Goal: Task Accomplishment & Management: Manage account settings

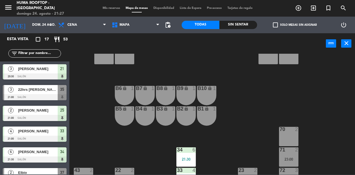
scroll to position [40, 0]
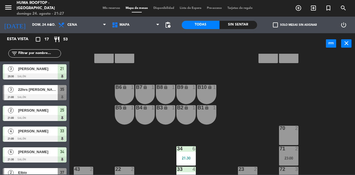
click at [232, 24] on div "Sin sentar" at bounding box center [238, 25] width 38 height 8
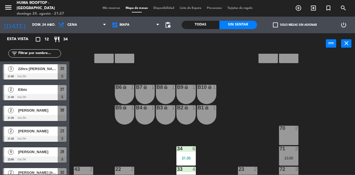
click at [46, 93] on div "Elbio" at bounding box center [37, 89] width 40 height 9
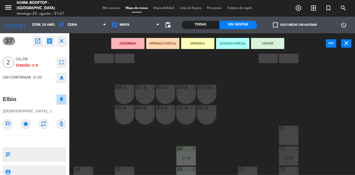
click at [202, 43] on button "ARRIBADA" at bounding box center [197, 43] width 33 height 11
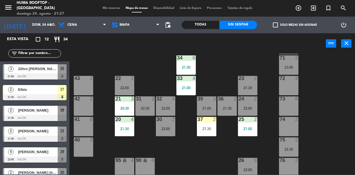
scroll to position [140, 0]
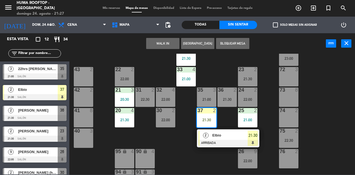
click at [123, 73] on div "22 2 22:00" at bounding box center [124, 76] width 19 height 19
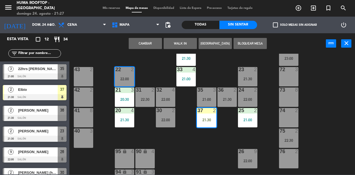
click at [151, 42] on button "Cambiar" at bounding box center [145, 43] width 33 height 11
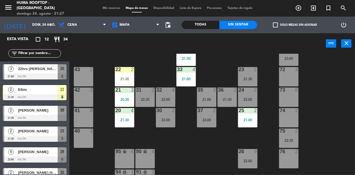
click at [132, 68] on div "2" at bounding box center [132, 69] width 3 height 5
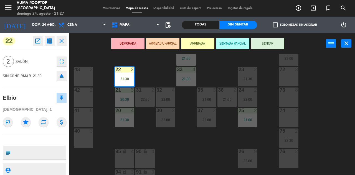
click at [268, 44] on button "SENTAR" at bounding box center [267, 43] width 33 height 11
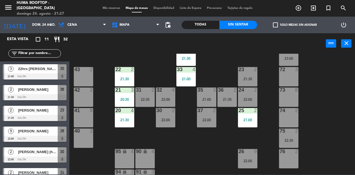
click at [354, 112] on div "61 8 62 8 63 8 60 2 64 2 65 2 50 2 51 2 52 2 53 2 B6 lock 1 B7 lock 1 B8 lock 1…" at bounding box center [214, 114] width 282 height 121
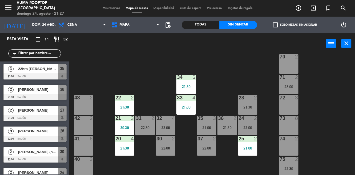
scroll to position [113, 0]
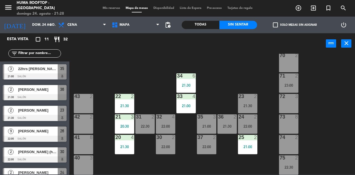
click at [3, 86] on div at bounding box center [3, 92] width 1 height 15
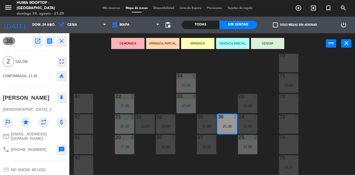
click at [105, 56] on div "61 8 62 8 63 8 60 2 64 2 65 2 50 2 51 2 52 2 53 2 B6 lock 1 B7 lock 1 B8 lock 1…" at bounding box center [214, 114] width 282 height 121
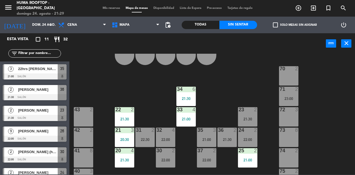
scroll to position [108, 0]
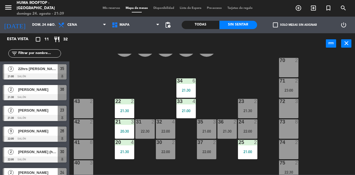
click at [315, 61] on div "61 8 62 8 63 8 60 2 64 2 65 2 50 2 51 2 52 2 53 2 B6 lock 1 B7 lock 1 B8 lock 1…" at bounding box center [214, 114] width 282 height 121
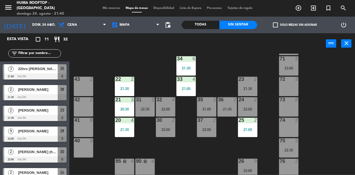
click at [328, 85] on div "61 8 62 8 63 8 60 2 64 2 65 2 50 2 51 2 52 2 53 2 B6 lock 1 B7 lock 1 B8 lock 1…" at bounding box center [214, 114] width 282 height 121
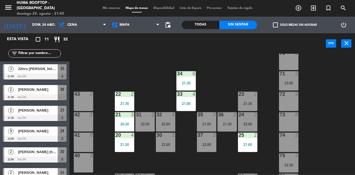
scroll to position [115, 0]
click at [291, 89] on div "71 2 23:00" at bounding box center [288, 80] width 19 height 19
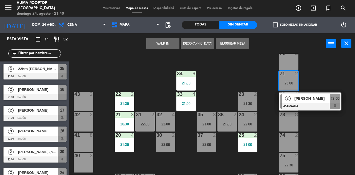
click at [327, 79] on div "61 8 62 8 63 8 60 2 64 2 65 2 50 2 51 2 52 2 53 2 B6 lock 1 B7 lock 1 B8 lock 1…" at bounding box center [214, 114] width 282 height 121
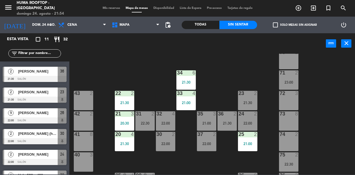
scroll to position [0, 0]
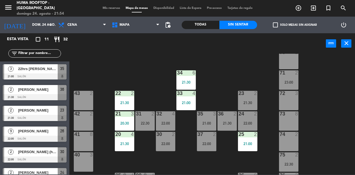
click at [45, 159] on div at bounding box center [35, 159] width 64 height 6
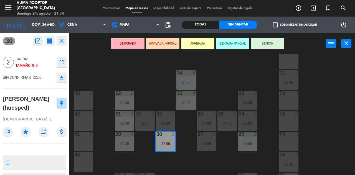
click at [206, 40] on button "ARRIBADA" at bounding box center [197, 43] width 33 height 11
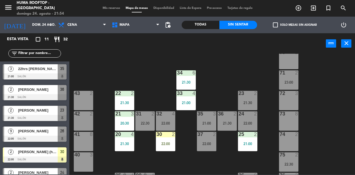
click at [164, 146] on div "30 2 22:00" at bounding box center [165, 141] width 19 height 19
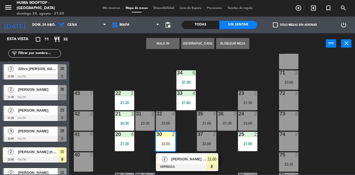
click at [253, 121] on div "22:00" at bounding box center [247, 123] width 19 height 4
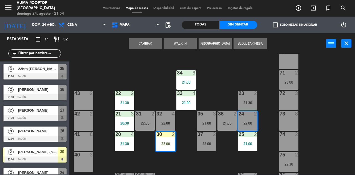
click at [151, 42] on button "Cambiar" at bounding box center [145, 43] width 33 height 11
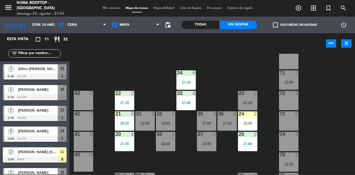
click at [247, 125] on div "24 2 22:00" at bounding box center [247, 120] width 19 height 19
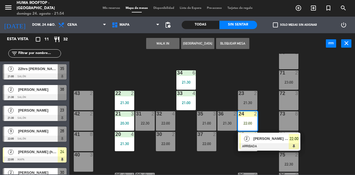
click at [265, 142] on div "[PERSON_NAME] (huesped)" at bounding box center [271, 138] width 36 height 9
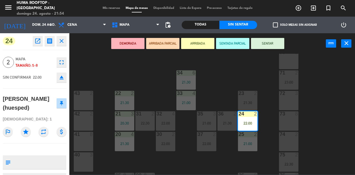
click at [274, 45] on button "SENTAR" at bounding box center [267, 43] width 33 height 11
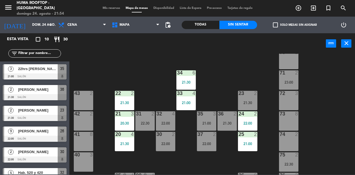
click at [353, 122] on div "61 8 62 8 63 8 60 2 64 2 65 2 50 2 51 2 52 2 53 2 B6 lock 1 B7 lock 1 B8 lock 1…" at bounding box center [214, 114] width 282 height 121
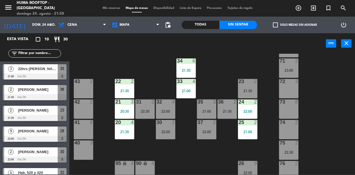
scroll to position [13, 0]
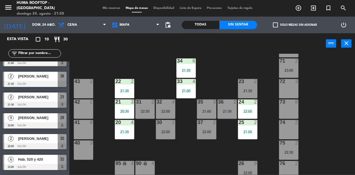
click at [22, 143] on div at bounding box center [35, 146] width 64 height 6
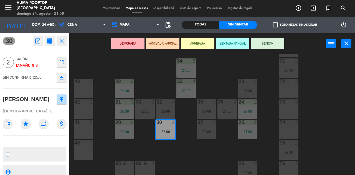
click at [200, 48] on button "ARRIBADA" at bounding box center [197, 43] width 33 height 11
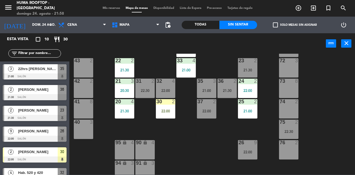
scroll to position [149, 0]
click at [171, 102] on div "2" at bounding box center [174, 101] width 9 height 5
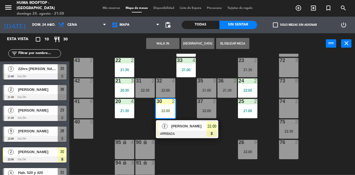
click at [207, 109] on div "22:00" at bounding box center [206, 111] width 19 height 4
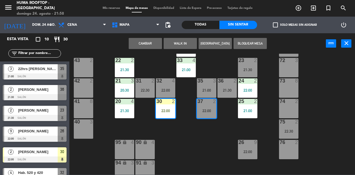
click at [151, 48] on button "Cambiar" at bounding box center [145, 43] width 33 height 11
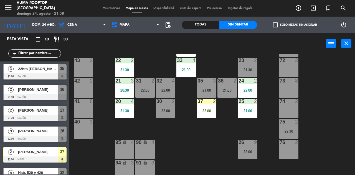
click at [211, 115] on div "37 2 22:00" at bounding box center [206, 108] width 19 height 19
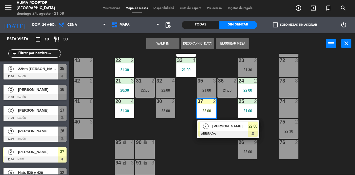
click at [222, 134] on div at bounding box center [228, 134] width 60 height 6
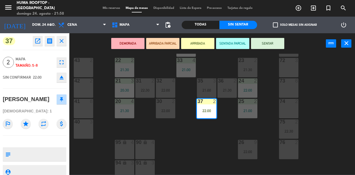
click at [276, 47] on button "SENTAR" at bounding box center [267, 43] width 33 height 11
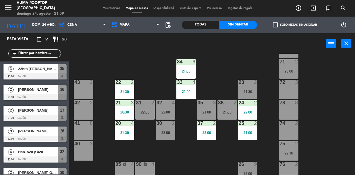
scroll to position [127, 0]
click at [203, 130] on div "22:00" at bounding box center [206, 132] width 19 height 4
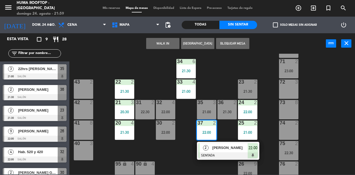
click at [204, 112] on div "21:00" at bounding box center [206, 112] width 19 height 4
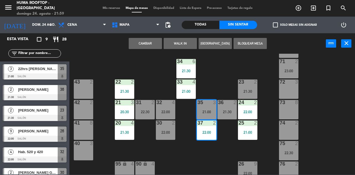
click at [145, 47] on button "Cambiar" at bounding box center [145, 43] width 33 height 11
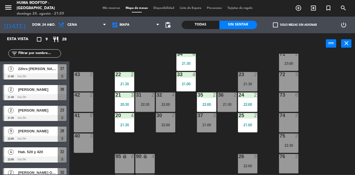
scroll to position [134, 0]
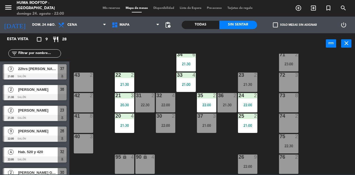
click at [52, 90] on span "[PERSON_NAME]" at bounding box center [38, 90] width 40 height 6
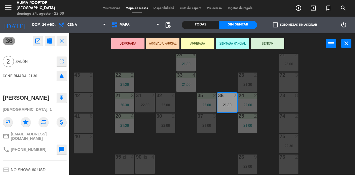
click at [198, 47] on button "ARRIBADA" at bounding box center [197, 43] width 33 height 11
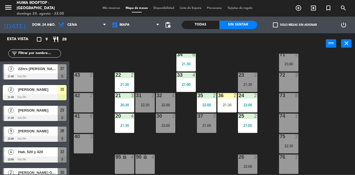
click at [222, 103] on div "21:30" at bounding box center [226, 105] width 19 height 4
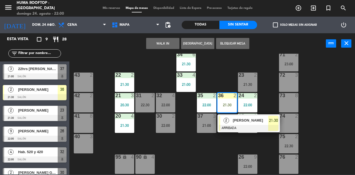
click at [265, 128] on div at bounding box center [249, 128] width 60 height 6
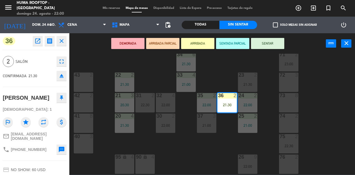
click at [278, 45] on button "SENTAR" at bounding box center [267, 43] width 33 height 11
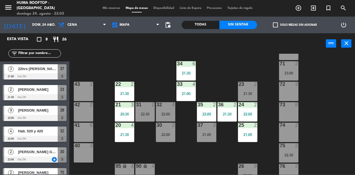
scroll to position [125, 0]
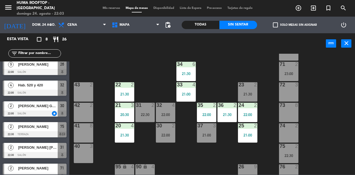
click at [210, 28] on div "Todas" at bounding box center [200, 25] width 38 height 8
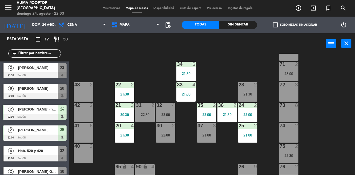
scroll to position [167, 0]
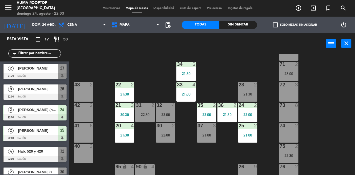
click at [40, 95] on div at bounding box center [35, 97] width 64 height 6
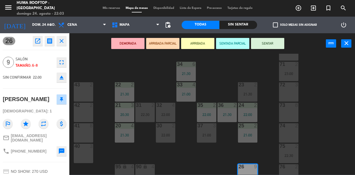
click at [205, 42] on button "ARRIBADA" at bounding box center [197, 43] width 33 height 11
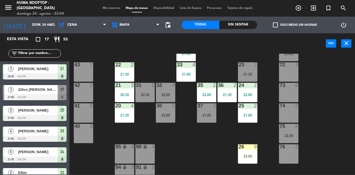
scroll to position [148, 0]
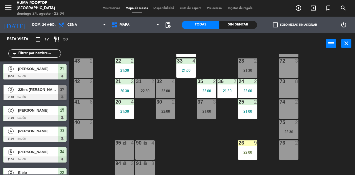
click at [245, 149] on div "26 9 22:00" at bounding box center [247, 149] width 19 height 19
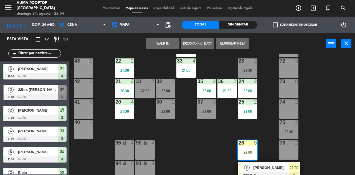
click at [269, 168] on span "[PERSON_NAME]" at bounding box center [270, 168] width 35 height 6
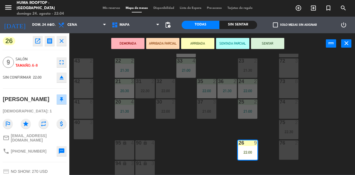
click at [274, 43] on button "SENTAR" at bounding box center [267, 43] width 33 height 11
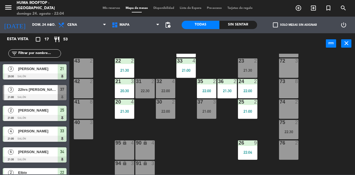
scroll to position [0, 0]
click at [233, 34] on div "power_input close" at bounding box center [197, 43] width 256 height 21
click at [236, 21] on div "Sin sentar" at bounding box center [238, 25] width 38 height 8
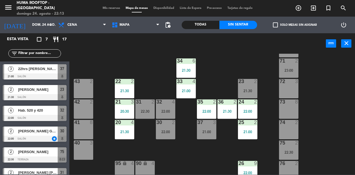
scroll to position [126, 0]
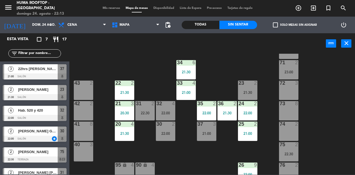
click at [10, 70] on span "3" at bounding box center [11, 69] width 6 height 6
click at [14, 99] on div at bounding box center [35, 97] width 64 height 6
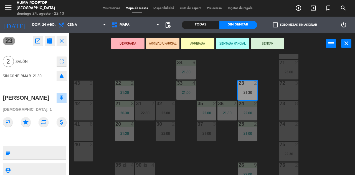
click at [314, 120] on div "61 8 62 8 63 8 60 2 64 2 65 2 50 2 51 2 52 2 53 2 B6 lock 1 B7 lock 1 B8 lock 1…" at bounding box center [214, 114] width 282 height 121
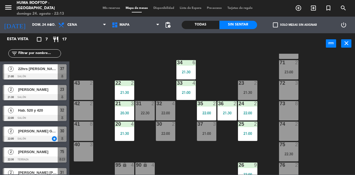
click at [254, 114] on div "22:00" at bounding box center [247, 113] width 19 height 4
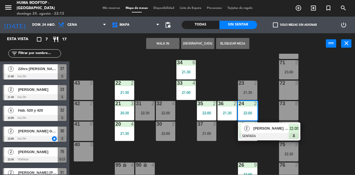
click at [328, 102] on div "61 8 62 8 63 8 60 2 64 2 65 2 50 2 51 2 52 2 53 2 B6 lock 1 B7 lock 1 B8 lock 1…" at bounding box center [214, 114] width 282 height 121
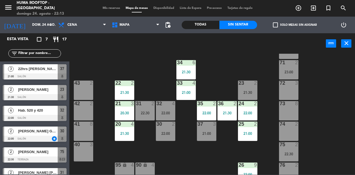
click at [238, 104] on div "24" at bounding box center [238, 103] width 0 height 5
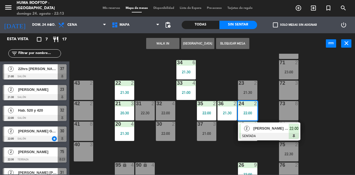
click at [272, 135] on div at bounding box center [269, 136] width 60 height 6
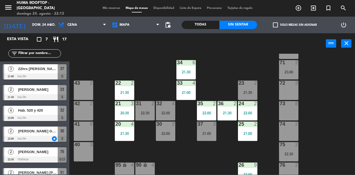
click at [345, 111] on div "61 8 62 8 63 8 60 2 64 2 65 2 50 2 51 2 52 2 53 2 B6 lock 1 B7 lock 1 B8 lock 1…" at bounding box center [214, 114] width 282 height 121
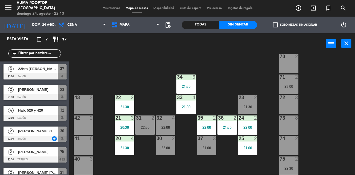
scroll to position [32, 0]
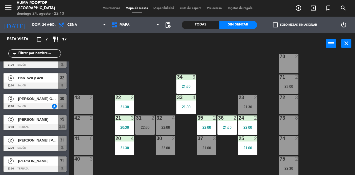
click at [20, 154] on div "2 [PERSON_NAME] 23:00 Terraza 71" at bounding box center [34, 164] width 69 height 21
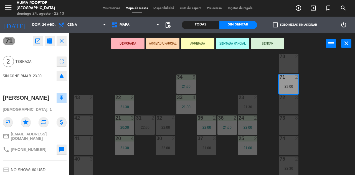
click at [311, 133] on div "61 8 62 8 63 8 60 2 64 2 65 2 50 2 51 2 52 2 53 2 B6 lock 1 B7 lock 1 B8 lock 1…" at bounding box center [214, 114] width 282 height 121
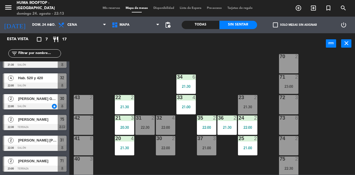
click at [17, 122] on div "[PERSON_NAME]" at bounding box center [37, 119] width 40 height 9
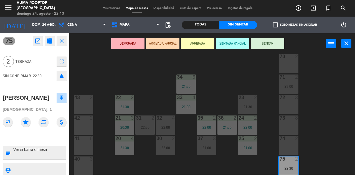
scroll to position [2, 0]
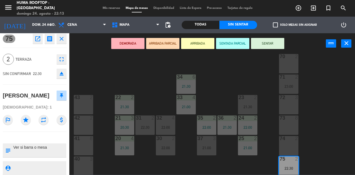
click at [331, 132] on div "61 8 62 8 63 8 60 2 64 2 65 2 50 2 51 2 52 2 53 2 B6 lock 1 B7 lock 1 B8 lock 1…" at bounding box center [214, 114] width 282 height 121
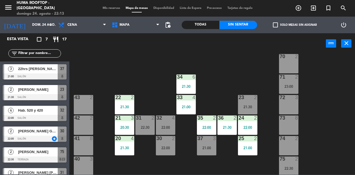
scroll to position [32, 0]
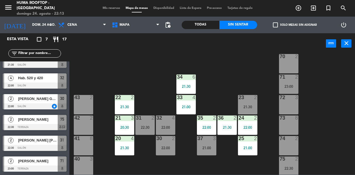
click at [25, 125] on div at bounding box center [35, 127] width 64 height 6
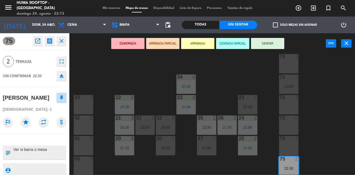
click at [321, 131] on div "61 8 62 8 63 8 60 2 64 2 65 2 50 2 51 2 52 2 53 2 B6 lock 1 B7 lock 1 B8 lock 1…" at bounding box center [214, 114] width 282 height 121
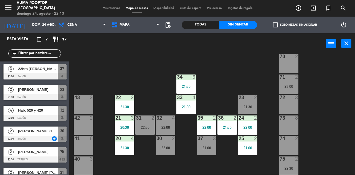
click at [20, 112] on span "Hab. 520 y 420" at bounding box center [38, 110] width 40 height 6
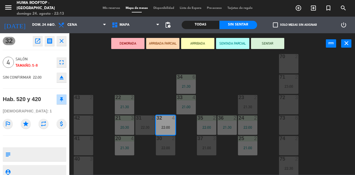
click at [324, 132] on div "61 8 62 8 63 8 60 2 64 2 65 2 50 2 51 2 52 2 53 2 B6 lock 1 B7 lock 1 B8 lock 1…" at bounding box center [214, 114] width 282 height 121
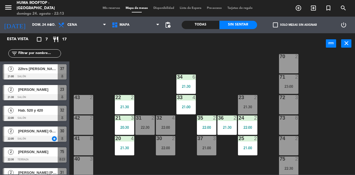
click at [25, 134] on span "[PERSON_NAME] GMC" at bounding box center [38, 131] width 40 height 6
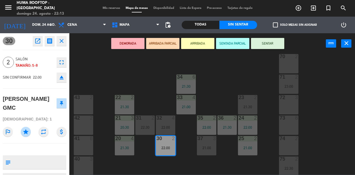
click at [317, 137] on div "61 8 62 8 63 8 60 2 64 2 65 2 50 2 51 2 52 2 53 2 B6 lock 1 B7 lock 1 B8 lock 1…" at bounding box center [214, 114] width 282 height 121
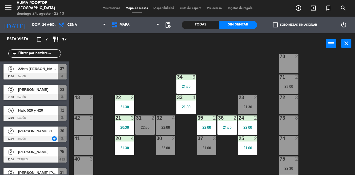
click at [163, 148] on div "22:00" at bounding box center [165, 148] width 19 height 4
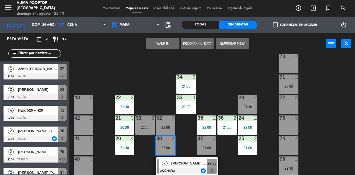
click at [244, 104] on div "23 2 21:30" at bounding box center [247, 104] width 19 height 19
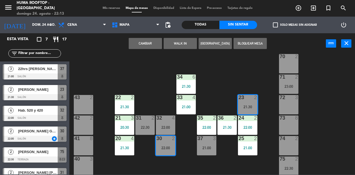
click at [144, 40] on button "Cambiar" at bounding box center [145, 43] width 33 height 11
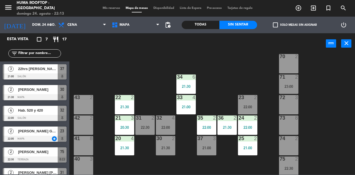
click at [254, 102] on div "23 2 22:00" at bounding box center [247, 104] width 19 height 19
click at [338, 101] on div "61 8 62 8 63 8 60 2 64 2 65 2 50 2 51 2 52 2 53 2 B6 lock 1 B7 lock 1 B8 lock 1…" at bounding box center [214, 114] width 282 height 121
click at [169, 146] on div "21:30" at bounding box center [165, 148] width 19 height 4
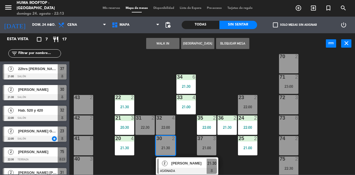
click at [150, 86] on div "61 8 62 8 63 8 60 2 64 2 65 2 50 2 51 2 52 2 53 2 B6 lock 1 B7 lock 1 B8 lock 1…" at bounding box center [214, 114] width 282 height 121
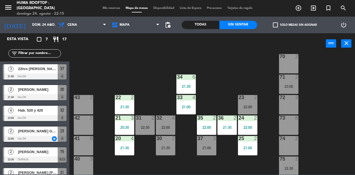
click at [247, 100] on div "23 2" at bounding box center [247, 98] width 19 height 6
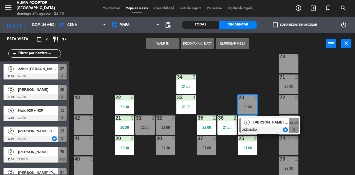
click at [320, 110] on div "61 8 62 8 63 8 60 2 64 2 65 2 50 2 51 2 52 2 53 2 B6 lock 1 B7 lock 1 B8 lock 1…" at bounding box center [214, 114] width 282 height 121
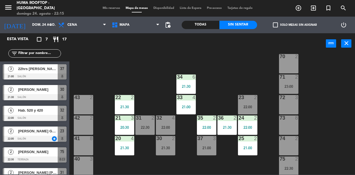
click at [207, 144] on div "37 3 21:00" at bounding box center [206, 145] width 19 height 19
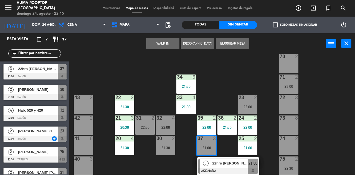
click at [335, 93] on div "61 8 62 8 63 8 60 2 64 2 65 2 50 2 51 2 52 2 53 2 B6 lock 1 B7 lock 1 B8 lock 1…" at bounding box center [214, 114] width 282 height 121
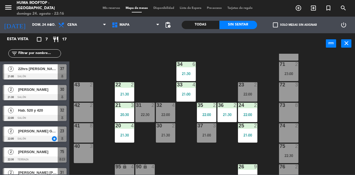
scroll to position [122, 0]
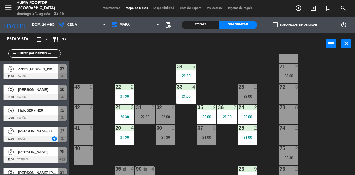
click at [245, 96] on div "22:00" at bounding box center [247, 96] width 19 height 4
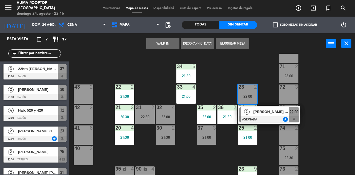
click at [287, 97] on div "72 3" at bounding box center [288, 93] width 19 height 19
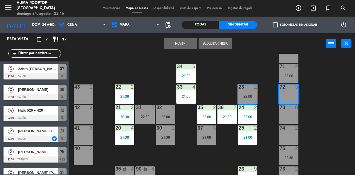
click at [178, 45] on button "Mover" at bounding box center [179, 43] width 33 height 11
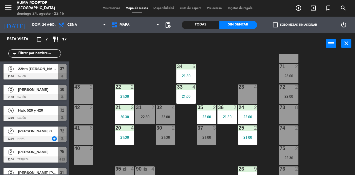
click at [141, 113] on div "31 2 22:30" at bounding box center [144, 114] width 19 height 19
click at [315, 96] on div "61 8 62 8 63 8 60 2 64 2 65 2 50 2 51 2 52 2 53 2 B6 lock 1 B7 lock 1 B8 lock 1…" at bounding box center [214, 114] width 282 height 121
click at [166, 117] on div "22:00" at bounding box center [165, 117] width 19 height 4
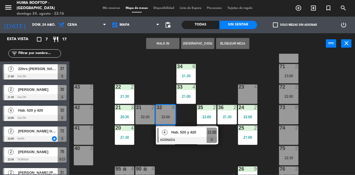
click at [243, 94] on div "23 4" at bounding box center [247, 93] width 19 height 19
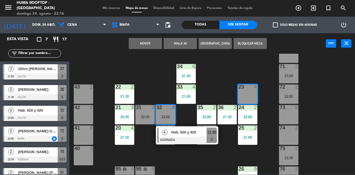
click at [145, 45] on button "Mover" at bounding box center [145, 43] width 33 height 11
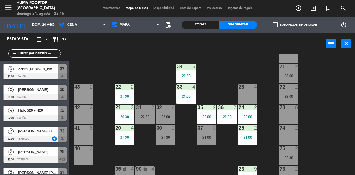
click at [56, 74] on div at bounding box center [35, 76] width 64 height 6
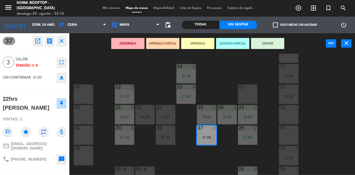
click at [220, 82] on div "61 8 62 8 63 8 60 2 64 2 65 2 50 2 51 2 52 2 53 2 B6 lock 1 B7 lock 1 B8 lock 1…" at bounding box center [214, 114] width 282 height 121
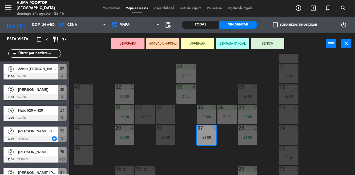
click at [168, 115] on div "32 8" at bounding box center [165, 114] width 19 height 19
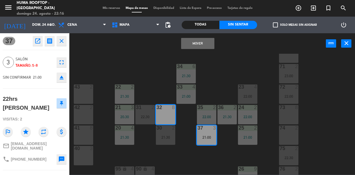
click at [191, 47] on button "Mover" at bounding box center [197, 43] width 33 height 11
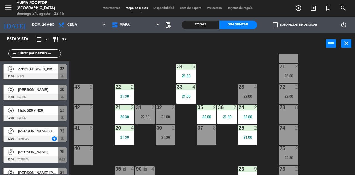
click at [164, 119] on div "21:00" at bounding box center [165, 117] width 19 height 4
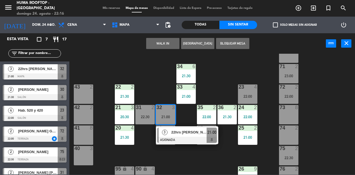
click at [193, 140] on div at bounding box center [187, 140] width 60 height 6
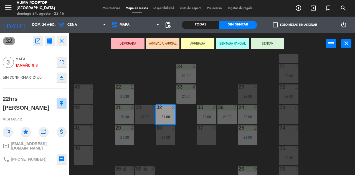
click at [268, 45] on button "SENTAR" at bounding box center [267, 43] width 33 height 11
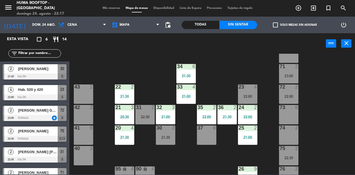
click at [42, 67] on span "[PERSON_NAME]" at bounding box center [38, 69] width 40 height 6
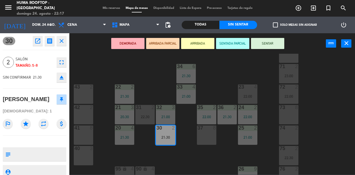
click at [199, 42] on button "ARRIBADA" at bounding box center [197, 43] width 33 height 11
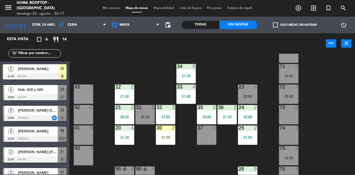
click at [167, 135] on div "21:30" at bounding box center [165, 137] width 19 height 4
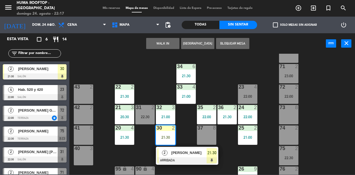
click at [143, 113] on div "31 2 22:30" at bounding box center [144, 114] width 19 height 19
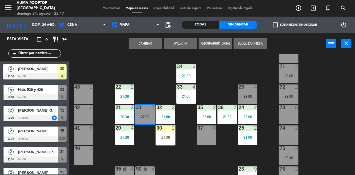
click at [142, 46] on button "Cambiar" at bounding box center [145, 43] width 33 height 11
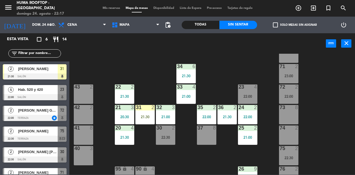
click at [136, 109] on div "31" at bounding box center [136, 107] width 0 height 5
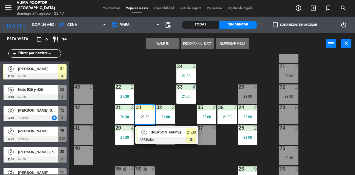
click at [181, 136] on div "[PERSON_NAME]" at bounding box center [168, 132] width 36 height 9
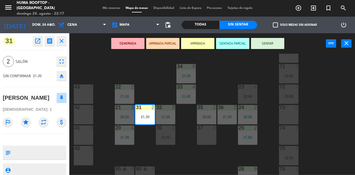
click at [255, 48] on button "SENTAR" at bounding box center [267, 43] width 33 height 11
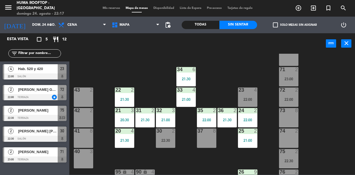
scroll to position [119, 0]
click at [253, 99] on div "22:00" at bounding box center [247, 100] width 19 height 4
click at [339, 96] on div "61 8 62 8 63 8 60 2 64 2 65 2 50 2 51 2 52 2 53 2 B6 lock 1 B7 lock 1 B8 lock 1…" at bounding box center [214, 114] width 282 height 121
click at [186, 100] on div "21:00" at bounding box center [185, 100] width 19 height 4
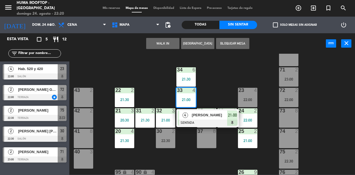
click at [206, 120] on div at bounding box center [208, 123] width 60 height 6
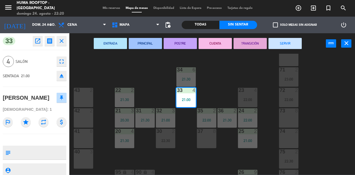
click at [285, 45] on button "SERVIR" at bounding box center [284, 43] width 33 height 11
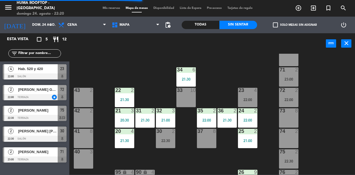
click at [249, 95] on div "23 4 22:00" at bounding box center [247, 97] width 19 height 19
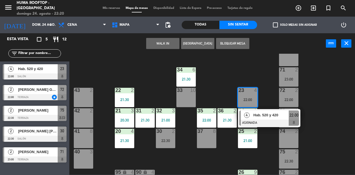
click at [191, 97] on div "33 10" at bounding box center [185, 97] width 19 height 19
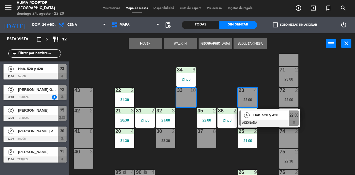
click at [151, 44] on button "Mover" at bounding box center [145, 43] width 33 height 11
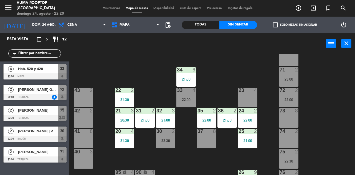
click at [41, 99] on div at bounding box center [35, 97] width 64 height 6
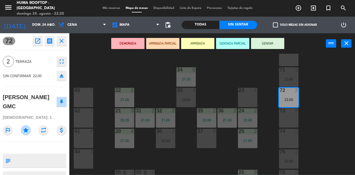
click at [250, 99] on div "23 4" at bounding box center [247, 97] width 19 height 19
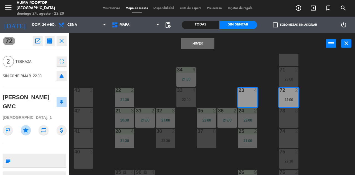
click at [200, 44] on button "Mover" at bounding box center [197, 43] width 33 height 11
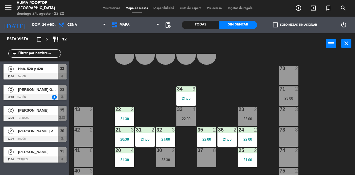
scroll to position [104, 0]
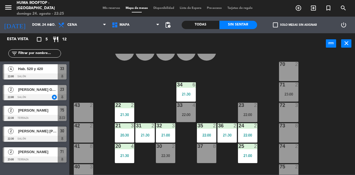
click at [42, 87] on span "[PERSON_NAME] GMC" at bounding box center [38, 90] width 40 height 6
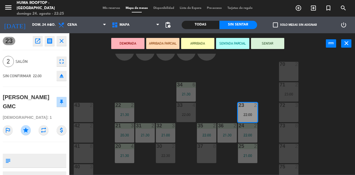
click at [273, 48] on button "SENTAR" at bounding box center [267, 43] width 33 height 11
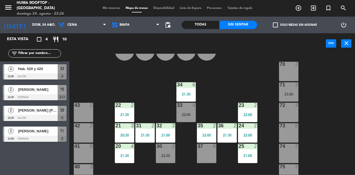
scroll to position [109, 0]
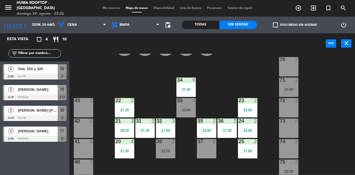
click at [247, 109] on div "22:00" at bounding box center [247, 110] width 19 height 4
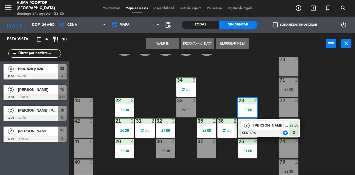
click at [280, 131] on div at bounding box center [269, 133] width 60 height 6
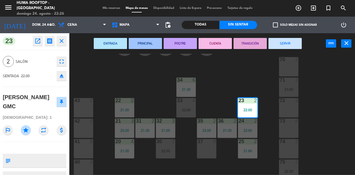
click at [330, 100] on div "61 8 62 8 63 8 60 2 64 2 65 2 50 2 51 2 52 2 53 2 B6 lock 1 B7 lock 1 B8 lock 1…" at bounding box center [214, 114] width 282 height 121
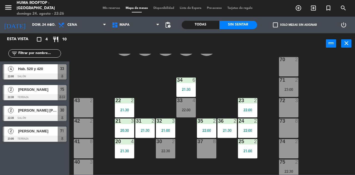
click at [242, 103] on div "23 2" at bounding box center [247, 101] width 19 height 6
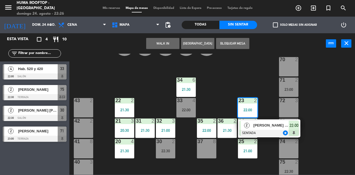
click at [325, 124] on div "61 8 62 8 63 8 60 2 64 2 65 2 50 2 51 2 52 2 53 2 B6 lock 1 B7 lock 1 B8 lock 1…" at bounding box center [214, 114] width 282 height 121
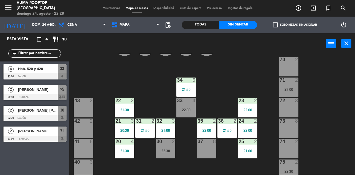
click at [247, 108] on div "22:00" at bounding box center [247, 110] width 19 height 4
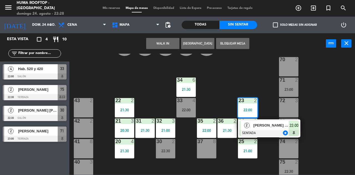
click at [292, 12] on span "add_circle_outline" at bounding box center [298, 7] width 15 height 9
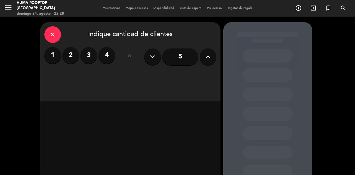
click at [49, 35] on icon "close" at bounding box center [52, 34] width 7 height 7
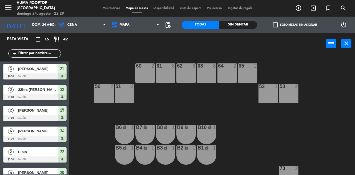
click at [296, 8] on icon "add_circle_outline" at bounding box center [298, 8] width 7 height 7
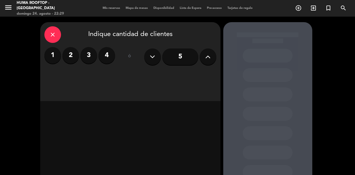
click at [49, 37] on icon "close" at bounding box center [52, 34] width 7 height 7
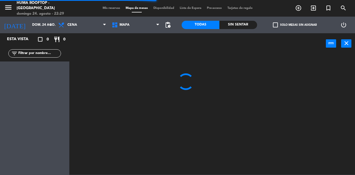
click at [231, 27] on div "Sin sentar" at bounding box center [238, 25] width 38 height 8
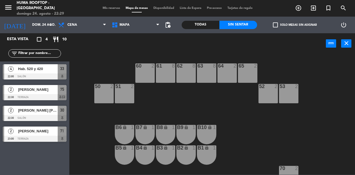
click at [44, 72] on div "Hab. 520 y 420" at bounding box center [37, 68] width 40 height 9
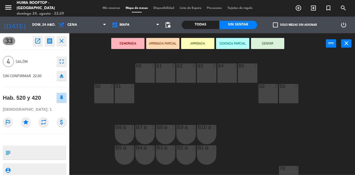
click at [34, 42] on icon "open_in_new" at bounding box center [37, 41] width 7 height 7
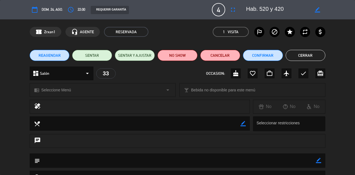
click at [317, 11] on icon "border_color" at bounding box center [316, 9] width 5 height 5
click at [275, 10] on textarea at bounding box center [277, 10] width 63 height 10
click at [273, 9] on textarea at bounding box center [277, 10] width 63 height 10
click at [285, 11] on textarea at bounding box center [277, 10] width 63 height 10
click at [282, 11] on textarea at bounding box center [277, 10] width 63 height 10
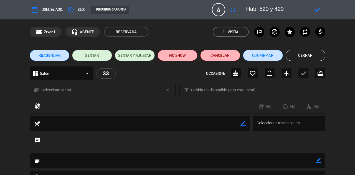
click at [280, 10] on textarea at bounding box center [277, 10] width 63 height 10
type textarea "[PERSON_NAME]"
click at [317, 9] on icon at bounding box center [316, 9] width 5 height 5
click at [309, 50] on button "Cerrar" at bounding box center [305, 55] width 40 height 11
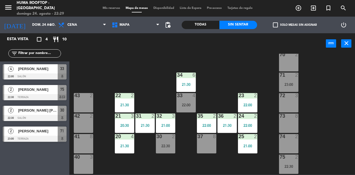
scroll to position [114, 0]
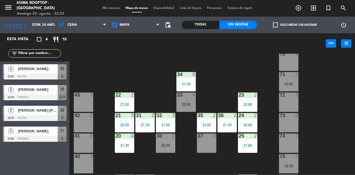
click at [186, 107] on div "33 4 22:00" at bounding box center [185, 102] width 19 height 19
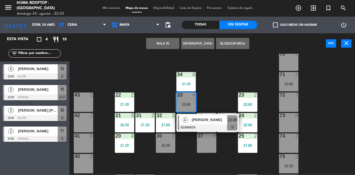
click at [227, 81] on div "61 8 62 8 63 8 60 2 64 2 65 2 50 2 51 2 52 2 53 2 B6 lock 1 B7 lock 1 B8 lock 1…" at bounding box center [214, 114] width 282 height 121
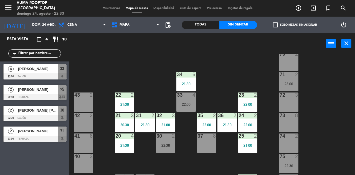
click at [186, 100] on div "33 4 22:00" at bounding box center [185, 102] width 19 height 19
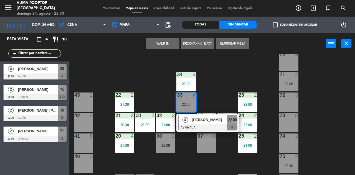
click at [217, 127] on div at bounding box center [208, 127] width 60 height 6
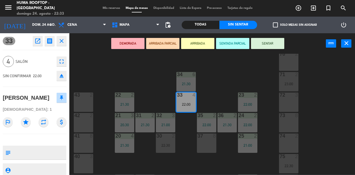
click at [233, 43] on button "SENTADA PARCIAL" at bounding box center [232, 43] width 33 height 11
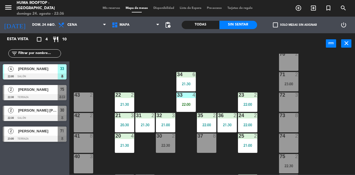
click at [46, 107] on div "[PERSON_NAME] [PERSON_NAME] Hayul" at bounding box center [37, 110] width 40 height 9
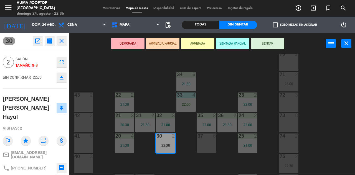
click at [201, 42] on button "ARRIBADA" at bounding box center [197, 43] width 33 height 11
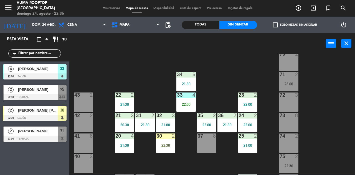
click at [167, 144] on div "22:30" at bounding box center [165, 145] width 19 height 4
click at [248, 171] on div "61 8 62 8 63 8 60 2 64 2 65 2 50 2 51 2 52 2 53 2 B6 lock 1 B7 lock 1 B8 lock 1…" at bounding box center [214, 114] width 282 height 121
click at [245, 147] on div "21:00" at bounding box center [247, 145] width 19 height 4
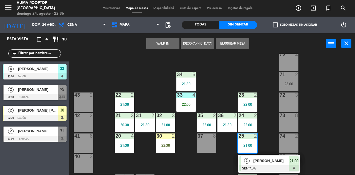
click at [256, 170] on div at bounding box center [269, 168] width 60 height 6
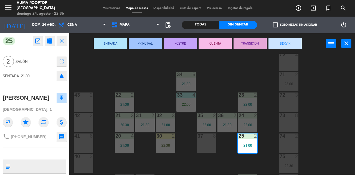
click at [296, 40] on button "SERVIR" at bounding box center [284, 43] width 33 height 11
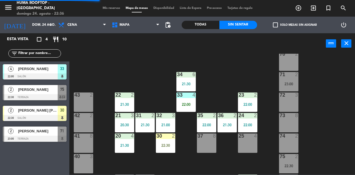
click at [164, 146] on div "22:30" at bounding box center [165, 145] width 19 height 4
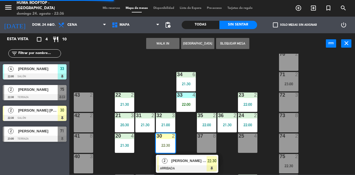
click at [243, 147] on div "25 4" at bounding box center [247, 142] width 19 height 19
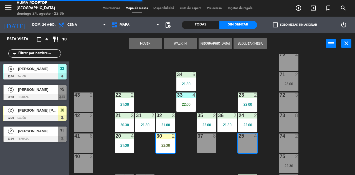
click at [147, 44] on button "Mover" at bounding box center [145, 43] width 33 height 11
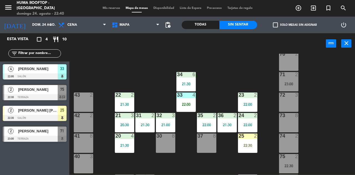
click at [247, 142] on div "25 2 22:30" at bounding box center [247, 142] width 19 height 19
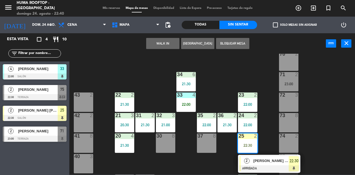
click at [272, 166] on div at bounding box center [269, 168] width 60 height 6
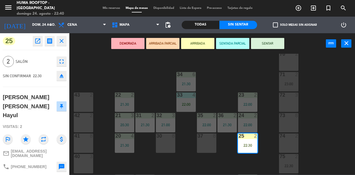
click at [278, 43] on button "SENTAR" at bounding box center [267, 43] width 33 height 11
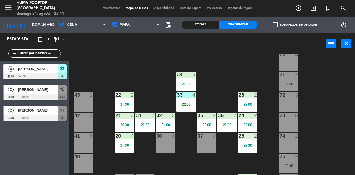
click at [181, 102] on div "22:00" at bounding box center [185, 104] width 19 height 4
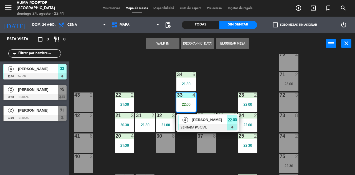
click at [202, 126] on div at bounding box center [208, 127] width 60 height 6
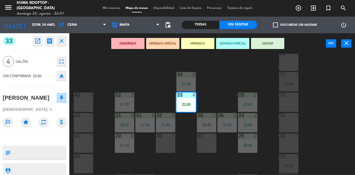
click at [269, 45] on button "SENTAR" at bounding box center [267, 43] width 33 height 11
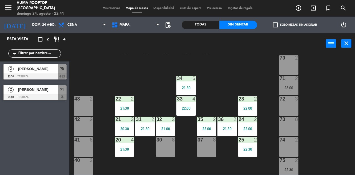
scroll to position [112, 0]
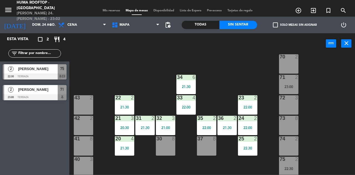
click at [206, 27] on div "Todas" at bounding box center [200, 25] width 38 height 8
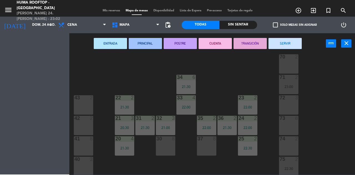
scroll to position [126, 0]
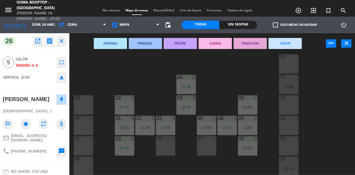
click at [306, 90] on div "61 8 62 8 63 8 60 2 64 2 65 2 50 2 51 2 52 2 53 2 B6 lock 1 B7 lock 1 B8 lock 1…" at bounding box center [214, 114] width 282 height 121
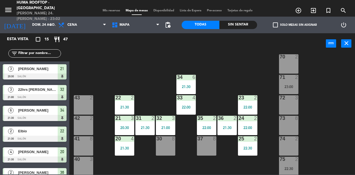
scroll to position [0, 0]
click at [1, 7] on div "menu Huma Rooftop - [GEOGRAPHIC_DATA][PERSON_NAME] 24. [PERSON_NAME] - 23:04" at bounding box center [44, 11] width 89 height 22
click at [0, 10] on div "menu Huma Rooftop - [GEOGRAPHIC_DATA][PERSON_NAME] 24. [PERSON_NAME] - 23:04" at bounding box center [44, 11] width 89 height 22
click at [1, 11] on div "menu Huma Rooftop - [GEOGRAPHIC_DATA][PERSON_NAME] 24. [PERSON_NAME] - 23:04" at bounding box center [44, 11] width 89 height 22
click at [4, 11] on icon "menu" at bounding box center [8, 10] width 8 height 8
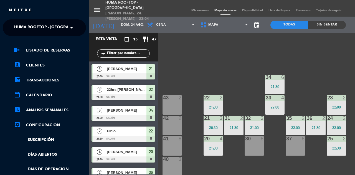
click at [185, 69] on div "menu Huma Rooftop - [GEOGRAPHIC_DATA][PERSON_NAME] 24. [PERSON_NAME] - 23:04 Mi…" at bounding box center [266, 87] width 355 height 175
